Goal: Task Accomplishment & Management: Manage account settings

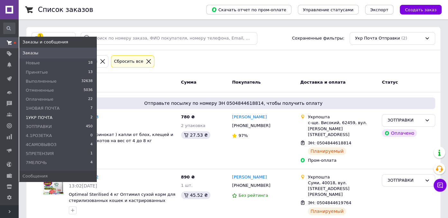
drag, startPoint x: 7, startPoint y: 42, endPoint x: 15, endPoint y: 38, distance: 9.8
click at [7, 42] on span at bounding box center [9, 43] width 19 height 6
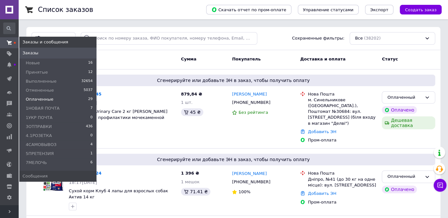
click at [39, 101] on span "Оплаченные" at bounding box center [40, 99] width 28 height 6
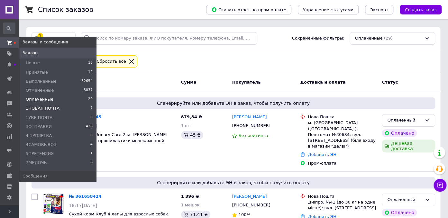
click at [38, 108] on span "1НОВАЯ ПОЧТА" at bounding box center [43, 108] width 34 height 6
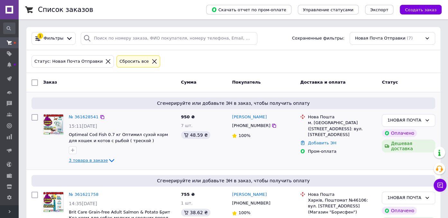
click at [108, 158] on icon at bounding box center [112, 161] width 8 height 8
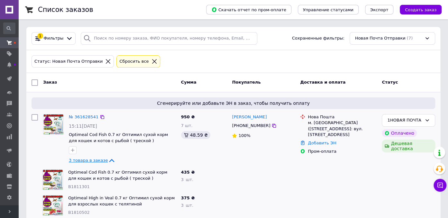
click at [108, 161] on icon at bounding box center [112, 161] width 8 height 8
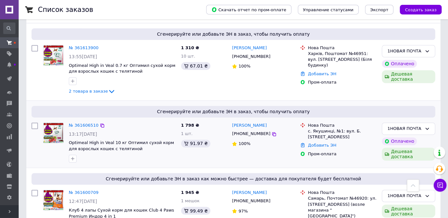
scroll to position [372, 0]
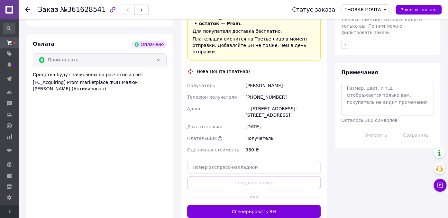
scroll to position [373, 0]
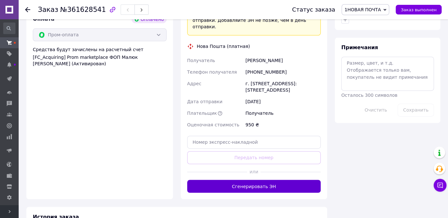
click at [259, 180] on button "Сгенерировать ЭН" at bounding box center [254, 186] width 134 height 13
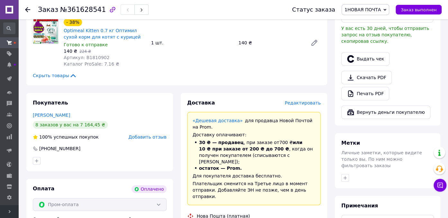
scroll to position [68, 0]
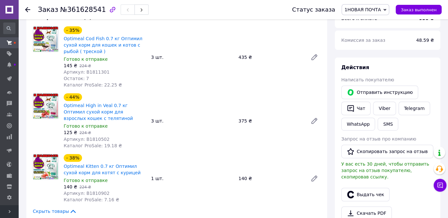
click at [370, 8] on span "1НОВАЯ ПОЧТА" at bounding box center [362, 9] width 36 height 5
click at [366, 69] on li "3ОТПРАВКИ" at bounding box center [365, 71] width 47 height 10
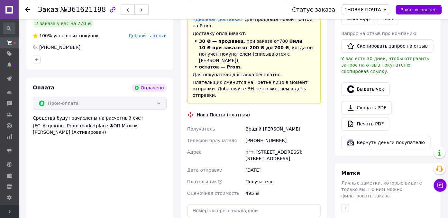
scroll to position [238, 0]
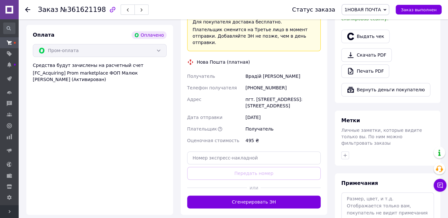
click at [248, 195] on button "Сгенерировать ЭН" at bounding box center [254, 201] width 134 height 13
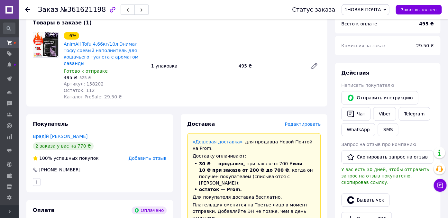
scroll to position [0, 0]
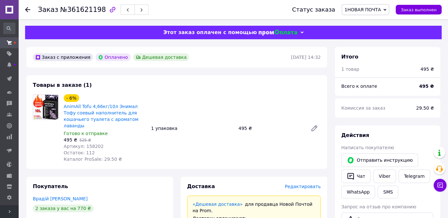
drag, startPoint x: 376, startPoint y: 4, endPoint x: 370, endPoint y: 34, distance: 30.5
click at [376, 4] on div "Статус заказа 1НОВАЯ ПОЧТА Принят Выполнен Отменен Оплаченный 1УКР ПОЧТА 3ОТПРА…" at bounding box center [360, 9] width 162 height 19
click at [381, 8] on span "1НОВАЯ ПОЧТА" at bounding box center [362, 9] width 36 height 5
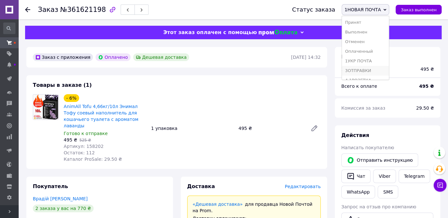
click at [372, 72] on li "3ОТПРАВКИ" at bounding box center [365, 71] width 47 height 10
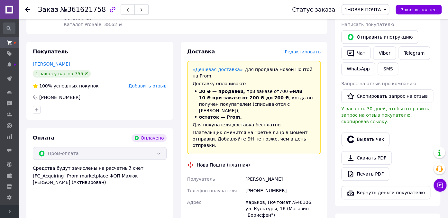
scroll to position [238, 0]
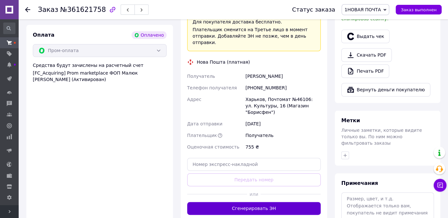
click at [243, 202] on button "Сгенерировать ЭН" at bounding box center [254, 208] width 134 height 13
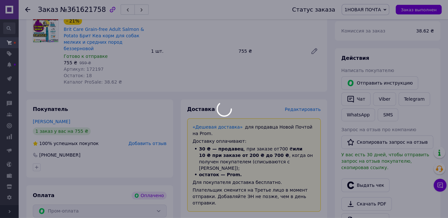
scroll to position [136, 0]
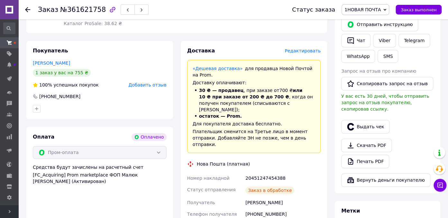
click at [373, 10] on span "1НОВАЯ ПОЧТА" at bounding box center [362, 9] width 36 height 5
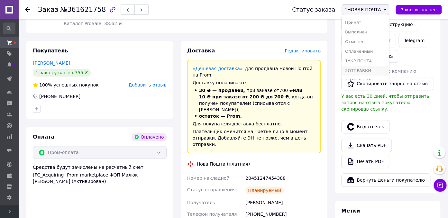
click at [368, 69] on li "3ОТПРАВКИ" at bounding box center [365, 71] width 47 height 10
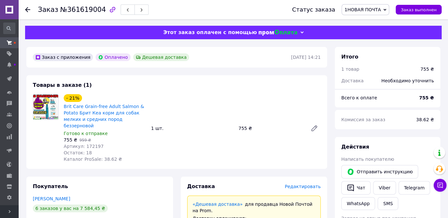
scroll to position [238, 0]
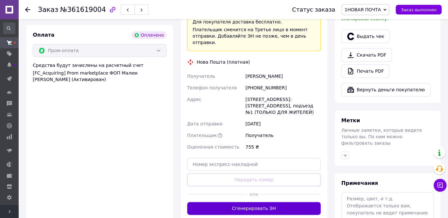
click at [277, 202] on button "Сгенерировать ЭН" at bounding box center [254, 208] width 134 height 13
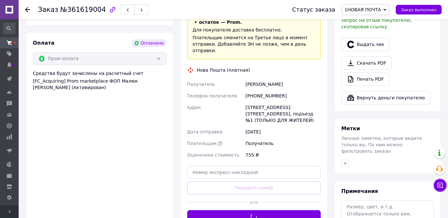
scroll to position [170, 0]
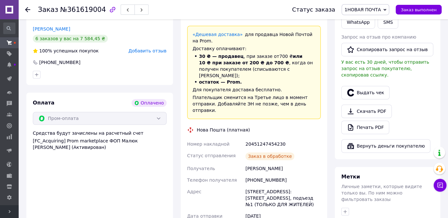
click at [379, 8] on span "1НОВАЯ ПОЧТА" at bounding box center [362, 9] width 36 height 5
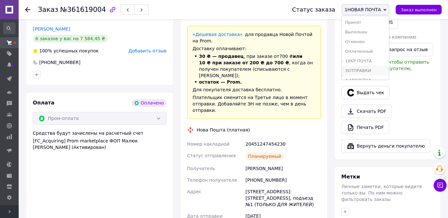
click at [369, 69] on li "3ОТПРАВКИ" at bounding box center [365, 71] width 47 height 10
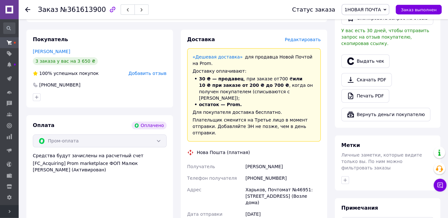
scroll to position [271, 0]
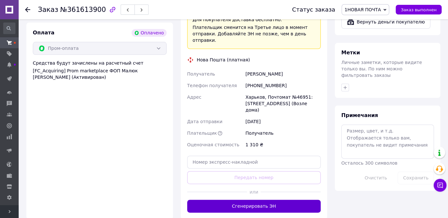
click at [280, 200] on button "Сгенерировать ЭН" at bounding box center [254, 206] width 134 height 13
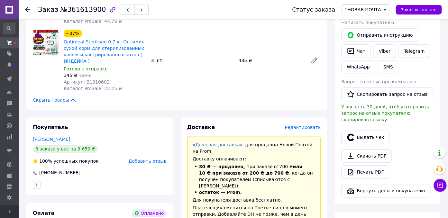
scroll to position [0, 0]
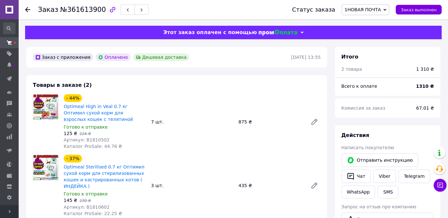
click at [385, 10] on span "1НОВАЯ ПОЧТА" at bounding box center [365, 9] width 48 height 11
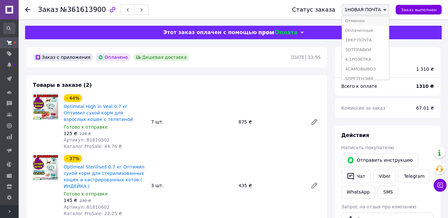
scroll to position [36, 0]
click at [379, 33] on li "3ОТПРАВКИ" at bounding box center [365, 35] width 47 height 10
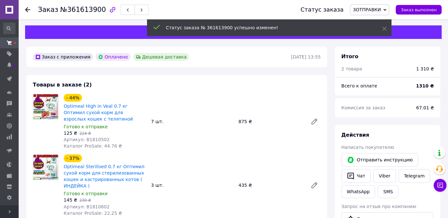
scroll to position [0, 0]
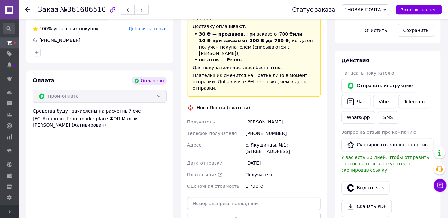
scroll to position [305, 0]
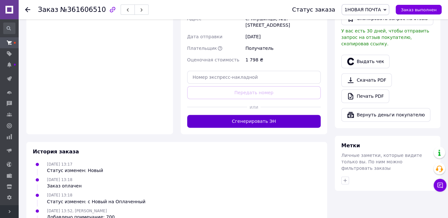
click at [282, 115] on button "Сгенерировать ЭН" at bounding box center [254, 121] width 134 height 13
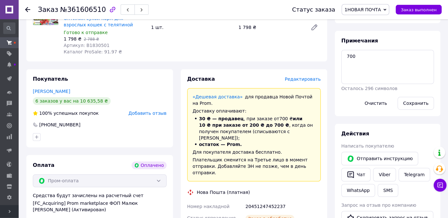
scroll to position [0, 0]
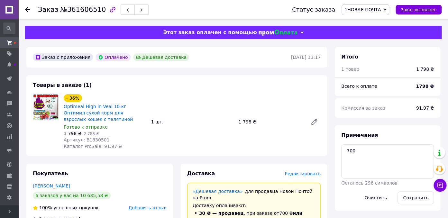
click at [386, 10] on icon at bounding box center [384, 9] width 3 height 3
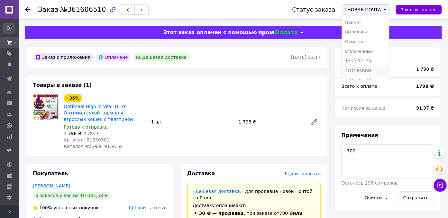
click at [367, 71] on li "3ОТПРАВКИ" at bounding box center [365, 71] width 47 height 10
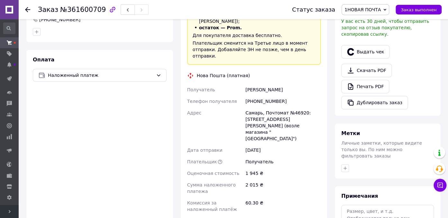
scroll to position [238, 0]
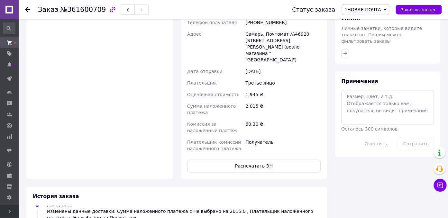
scroll to position [305, 0]
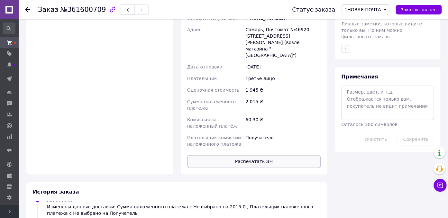
click at [280, 155] on button "Распечатать ЭН" at bounding box center [254, 161] width 134 height 13
click at [432, 26] on div "Метки Личные заметки, которые видите только вы. По ним можно фильтровать заказы" at bounding box center [387, 31] width 105 height 55
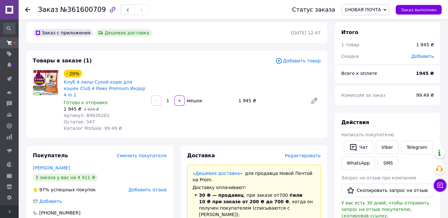
scroll to position [0, 0]
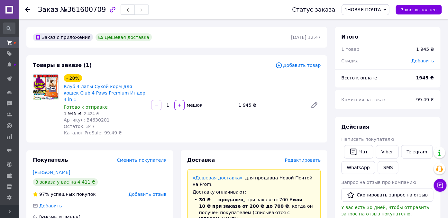
click at [385, 13] on span "1НОВАЯ ПОЧТА" at bounding box center [365, 9] width 48 height 11
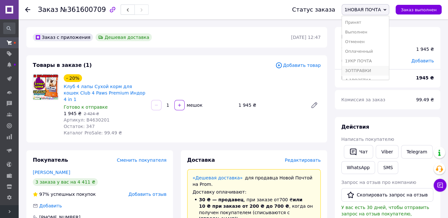
click at [369, 70] on li "3ОТПРАВКИ" at bounding box center [365, 71] width 47 height 10
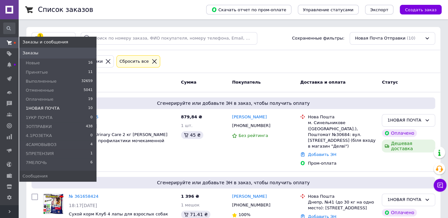
click at [8, 38] on link "Заказы и сообщения" at bounding box center [9, 42] width 19 height 11
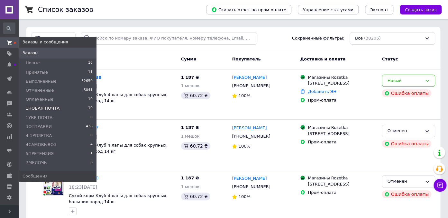
click at [35, 108] on span "1НОВАЯ ПОЧТА" at bounding box center [43, 108] width 34 height 6
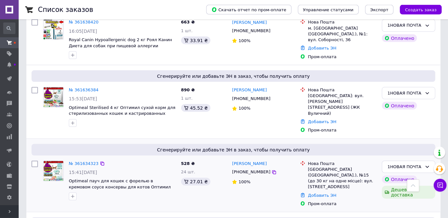
scroll to position [570, 0]
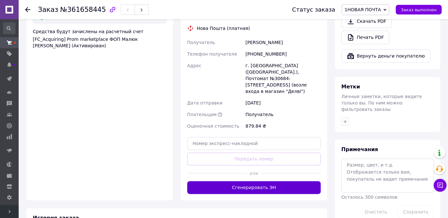
click at [278, 181] on button "Сгенерировать ЭН" at bounding box center [254, 187] width 134 height 13
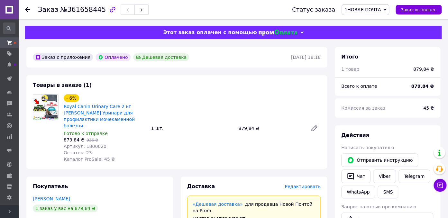
click at [367, 5] on span "1НОВАЯ ПОЧТА" at bounding box center [365, 9] width 48 height 11
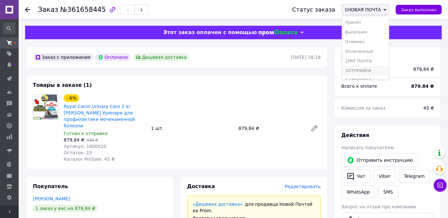
click at [375, 68] on li "3ОТПРАВКИ" at bounding box center [365, 71] width 47 height 10
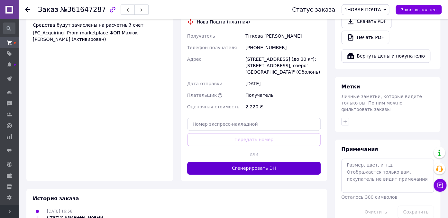
click at [281, 162] on button "Сгенерировать ЭН" at bounding box center [254, 168] width 134 height 13
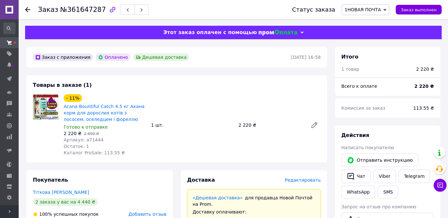
click at [367, 11] on span "1НОВАЯ ПОЧТА" at bounding box center [362, 9] width 36 height 5
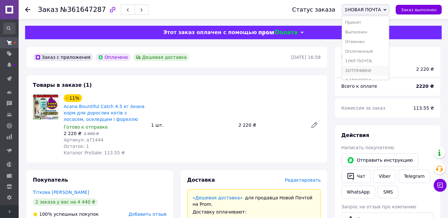
click at [372, 67] on li "3ОТПРАВКИ" at bounding box center [365, 71] width 47 height 10
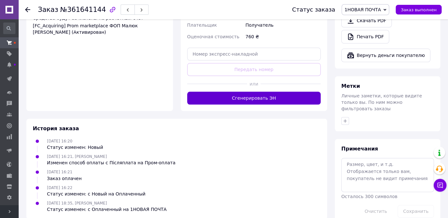
click at [283, 92] on button "Сгенерировать ЭН" at bounding box center [254, 98] width 134 height 13
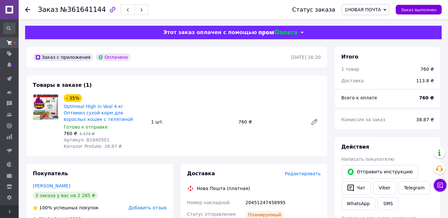
click at [366, 14] on span "1НОВАЯ ПОЧТА" at bounding box center [365, 9] width 48 height 11
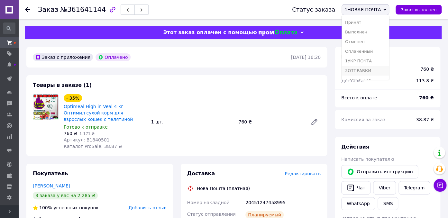
click at [369, 72] on li "3ОТПРАВКИ" at bounding box center [365, 71] width 47 height 10
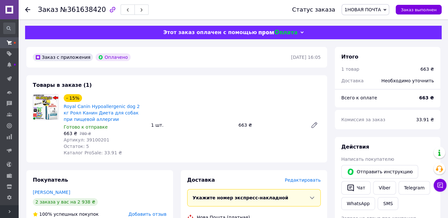
scroll to position [170, 0]
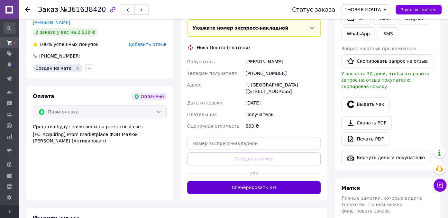
click at [287, 186] on button "Сгенерировать ЭН" at bounding box center [254, 187] width 134 height 13
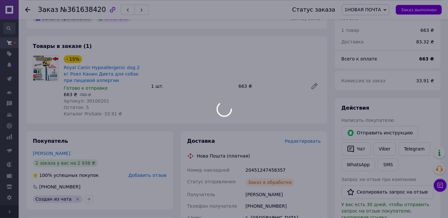
scroll to position [34, 0]
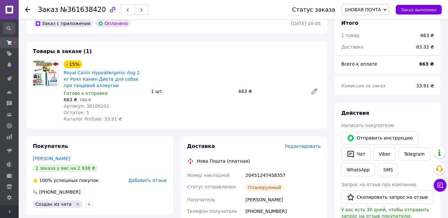
click at [379, 10] on span "1НОВАЯ ПОЧТА" at bounding box center [362, 9] width 36 height 5
click at [370, 69] on li "3ОТПРАВКИ" at bounding box center [365, 71] width 47 height 10
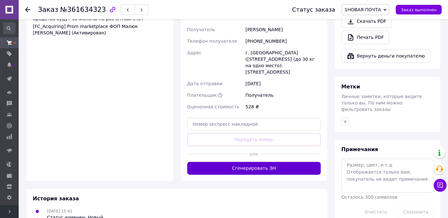
click at [298, 162] on button "Сгенерировать ЭН" at bounding box center [254, 168] width 134 height 13
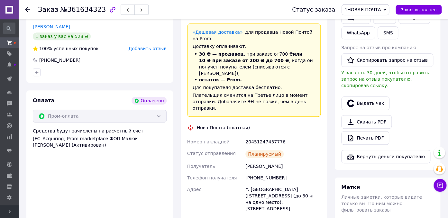
scroll to position [238, 0]
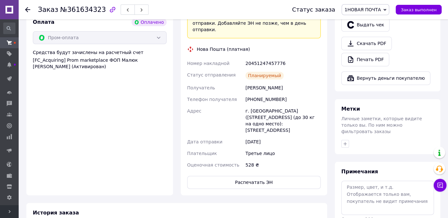
click at [363, 5] on span "1НОВАЯ ПОЧТА" at bounding box center [365, 9] width 48 height 11
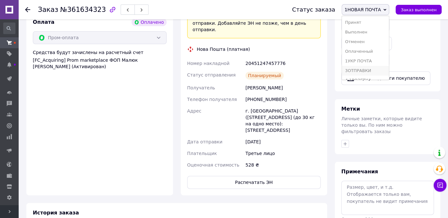
click at [368, 68] on li "3ОТПРАВКИ" at bounding box center [365, 71] width 47 height 10
